Goal: Browse casually: Explore the website without a specific task or goal

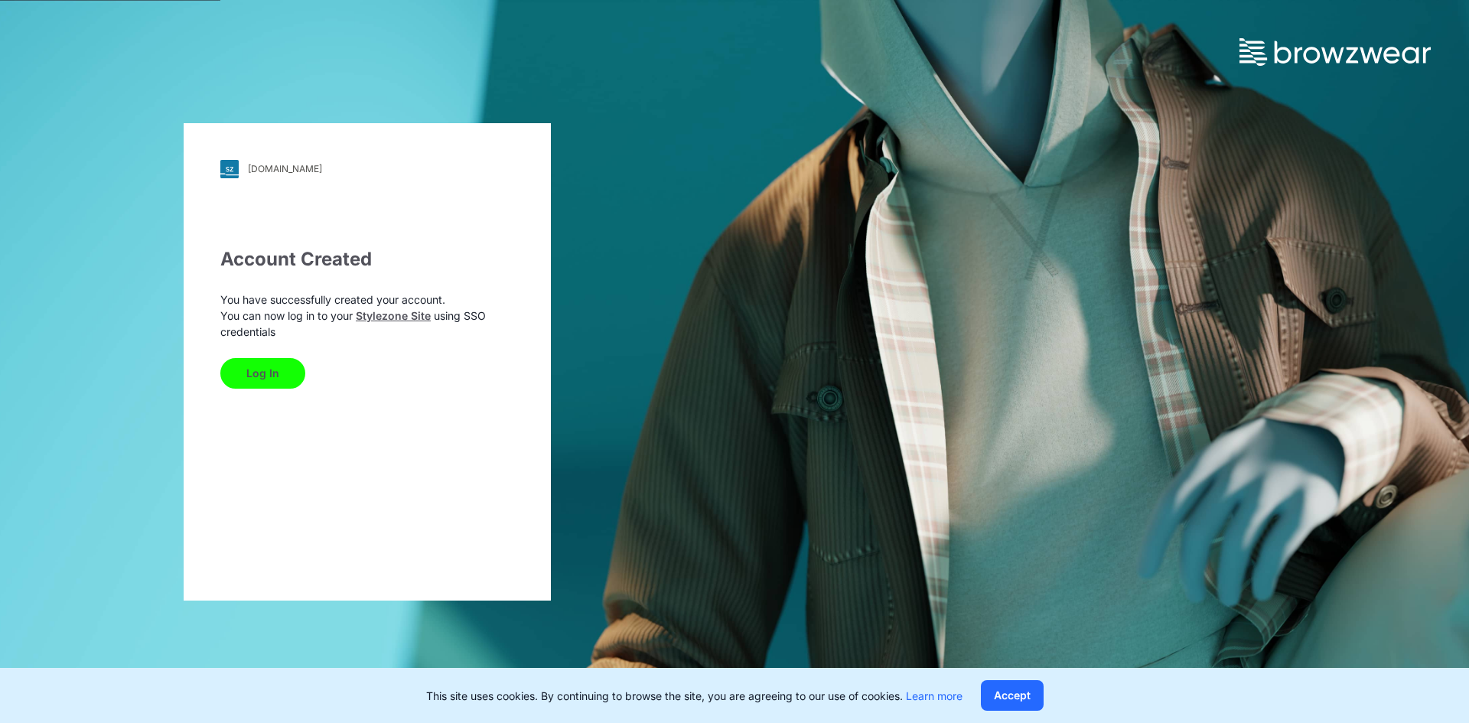
click at [282, 368] on button "Log In" at bounding box center [262, 373] width 85 height 31
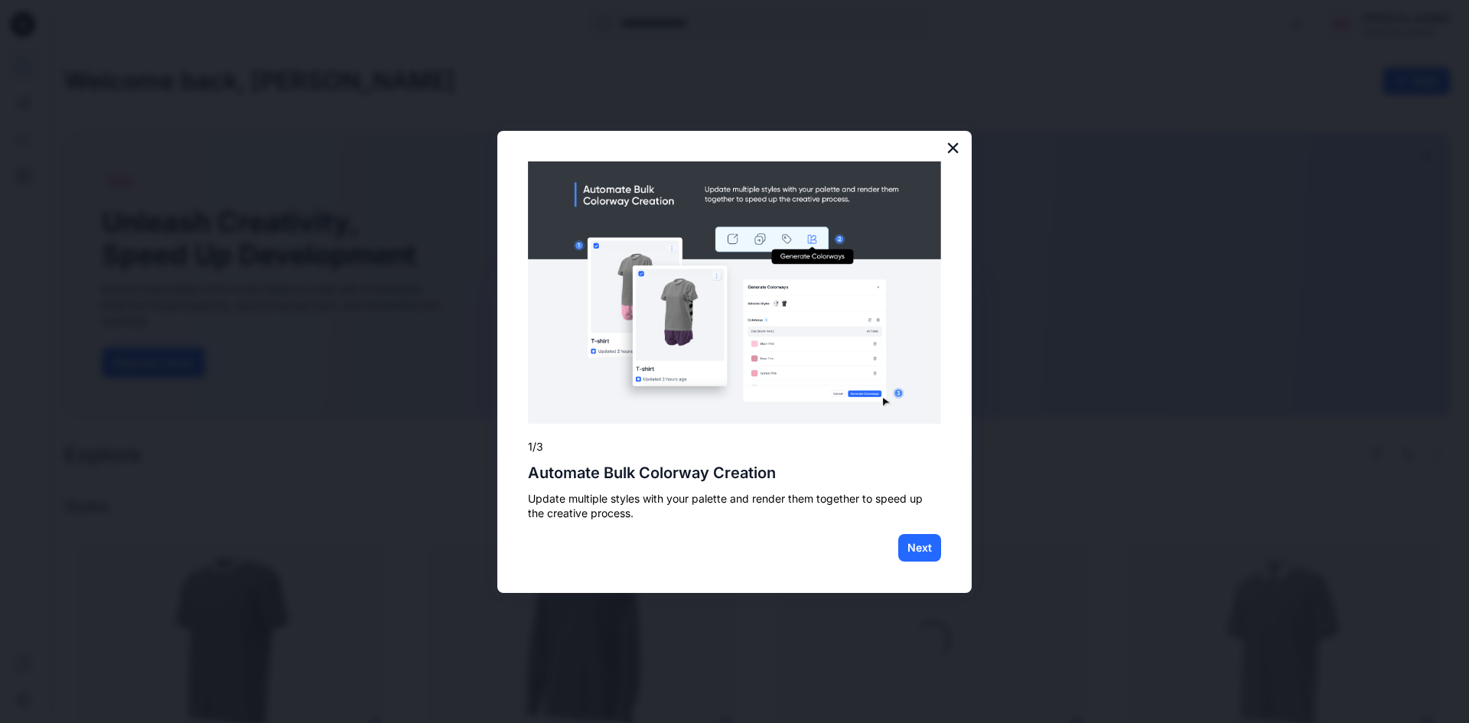
click at [951, 147] on button "×" at bounding box center [953, 147] width 15 height 24
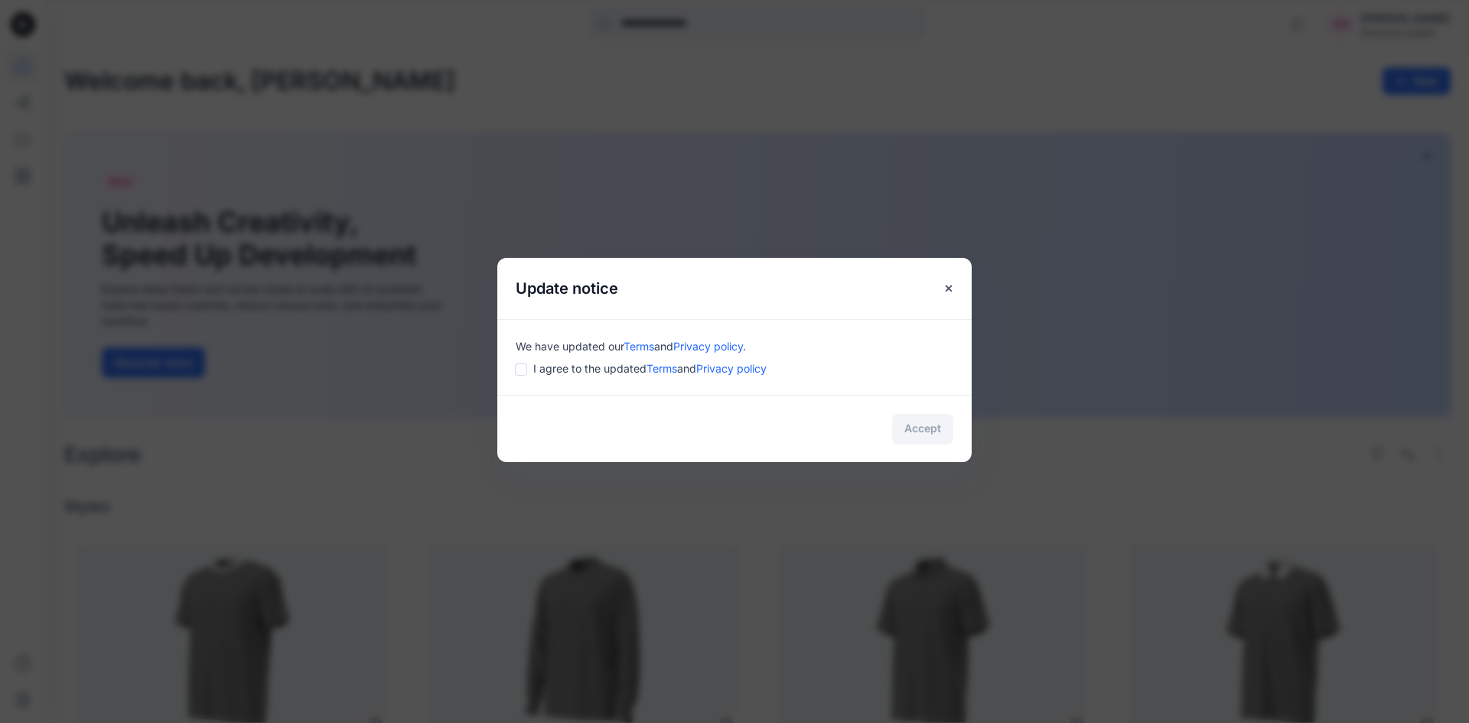
click at [927, 425] on div "Accept" at bounding box center [734, 428] width 474 height 67
click at [612, 359] on div "We have updated our Terms and Privacy policy . I agree to the updated Terms and…" at bounding box center [734, 357] width 474 height 76
click at [608, 365] on span "I agree to the updated Terms and Privacy policy" at bounding box center [649, 368] width 233 height 16
click at [526, 373] on div "I agree to the updated Terms and Privacy policy" at bounding box center [735, 368] width 438 height 16
click at [918, 438] on button "Accept" at bounding box center [922, 429] width 61 height 31
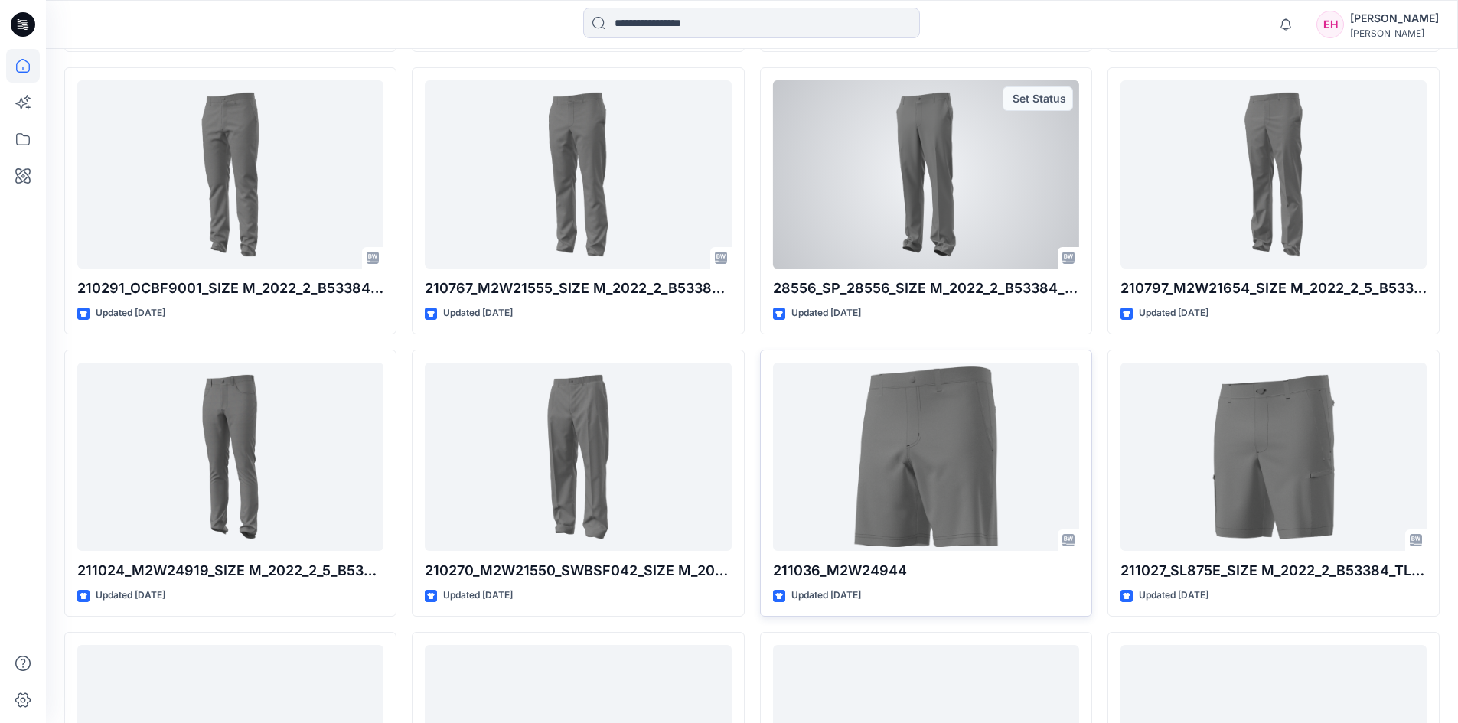
scroll to position [1247, 0]
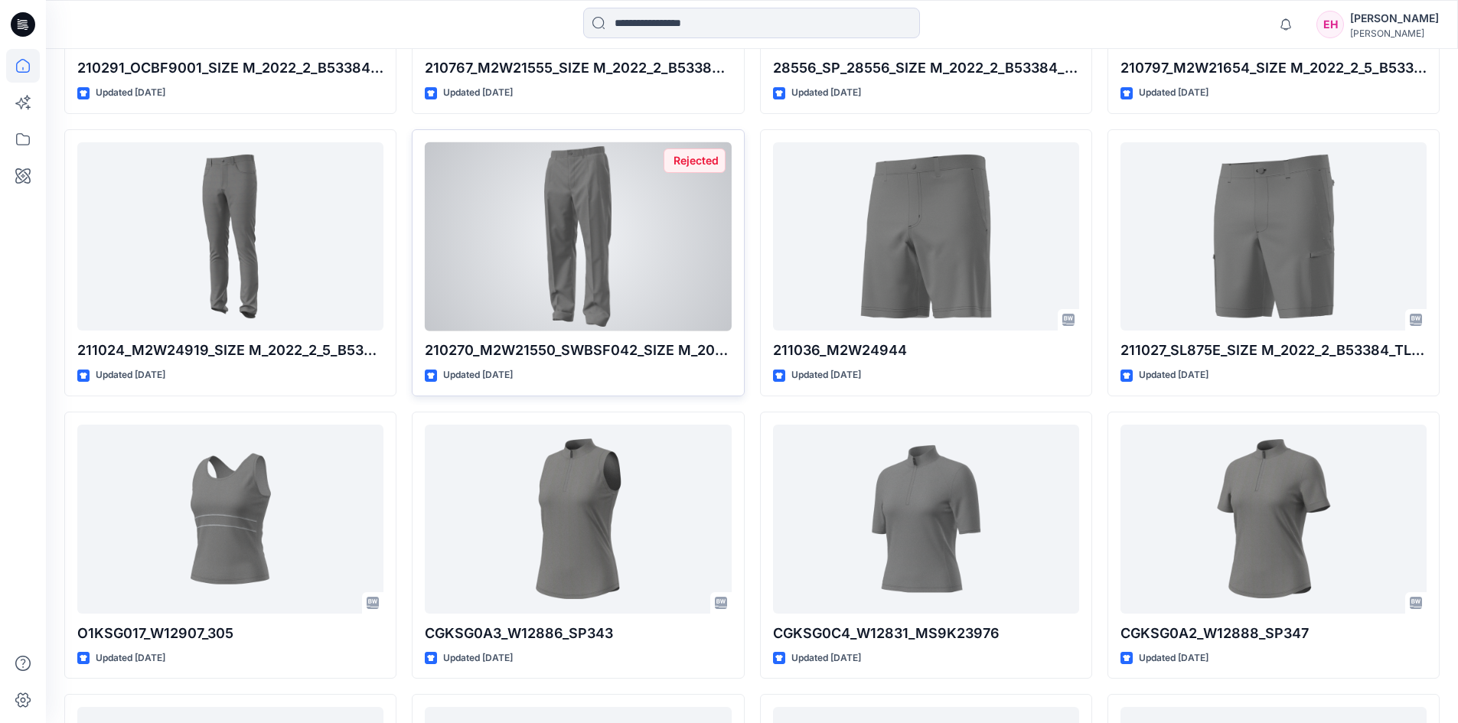
click at [582, 220] on div at bounding box center [578, 236] width 306 height 189
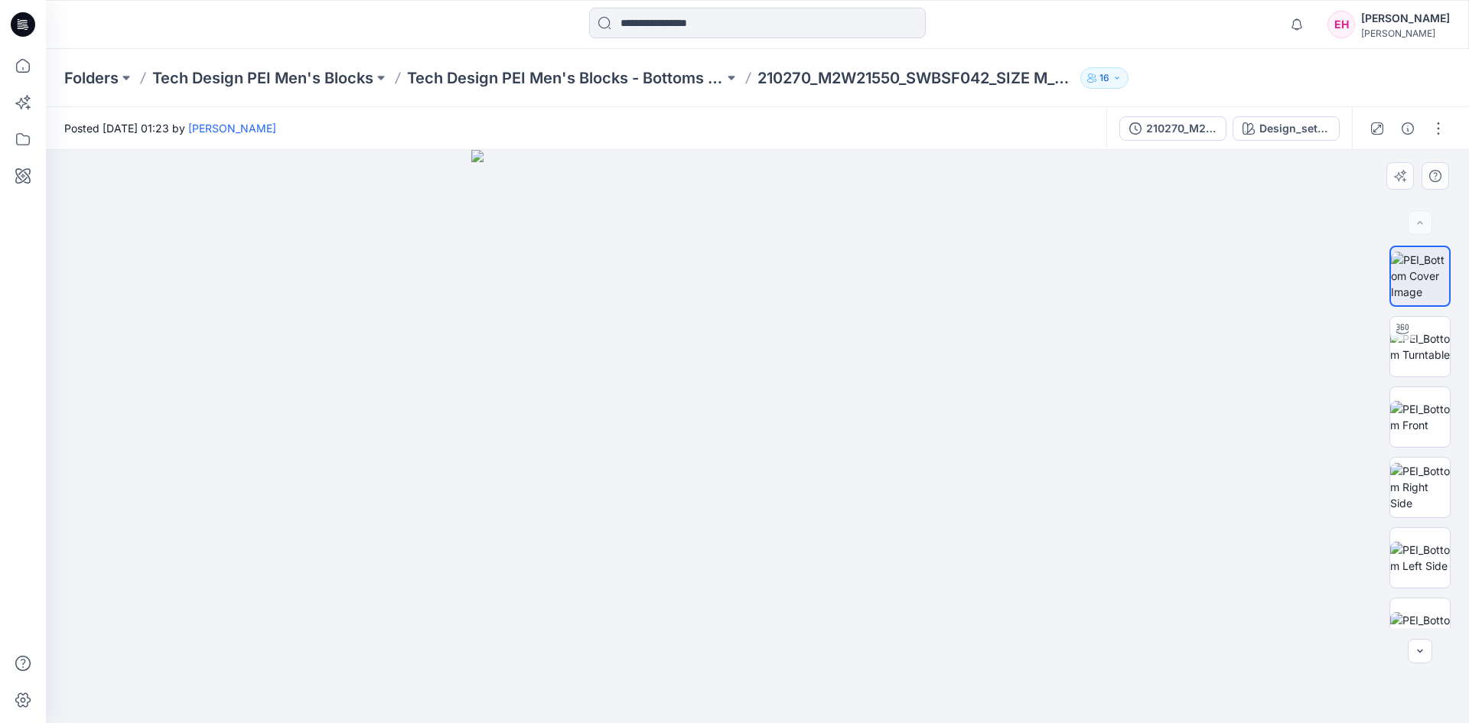
drag, startPoint x: 866, startPoint y: 401, endPoint x: 727, endPoint y: 390, distance: 139.7
click at [727, 390] on img at bounding box center [757, 436] width 573 height 573
click at [1441, 344] on img at bounding box center [1420, 347] width 60 height 32
drag, startPoint x: 872, startPoint y: 415, endPoint x: 826, endPoint y: 371, distance: 63.9
click at [748, 399] on div at bounding box center [757, 436] width 1423 height 573
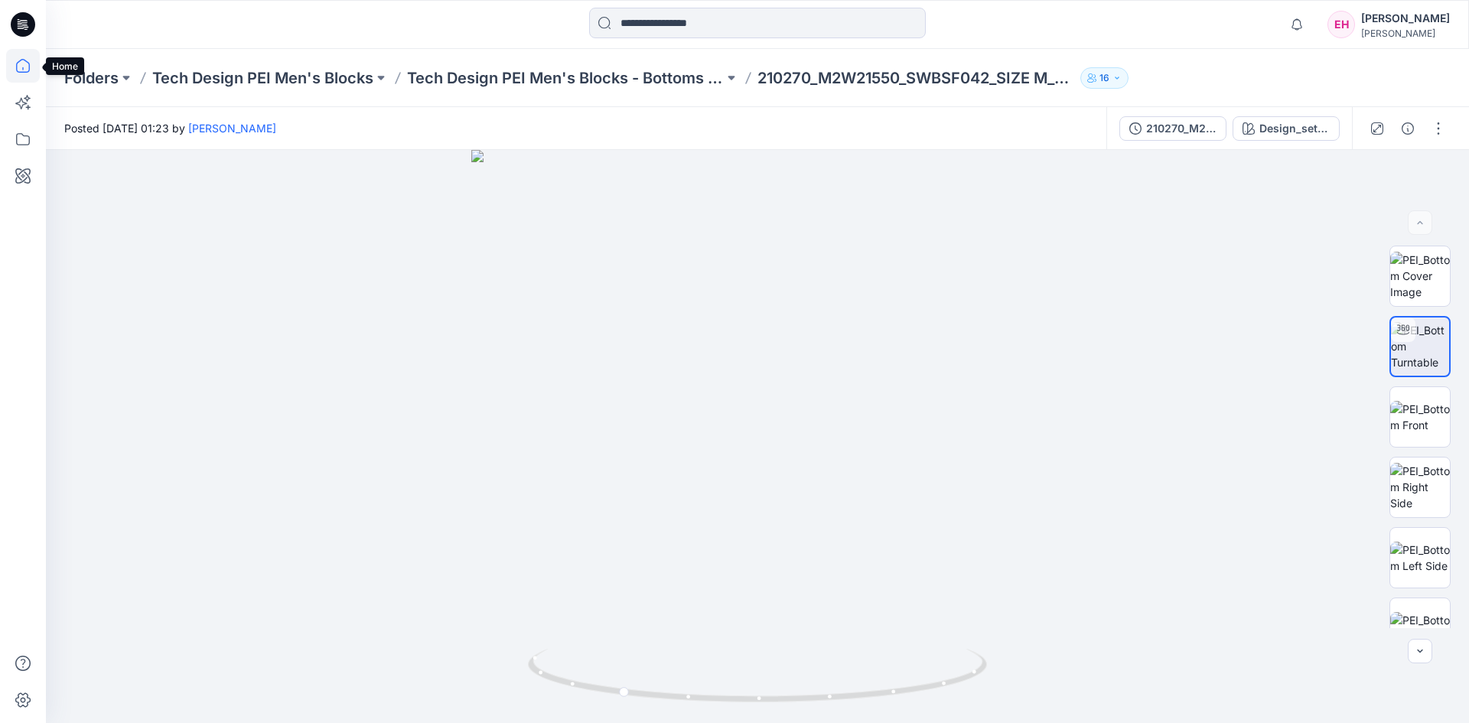
click at [22, 69] on icon at bounding box center [23, 66] width 34 height 34
